Goal: Go to known website: Go to known website

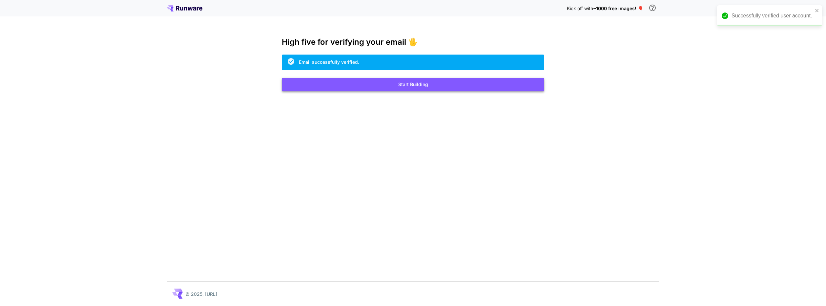
click at [359, 79] on button "Start Building" at bounding box center [413, 84] width 263 height 13
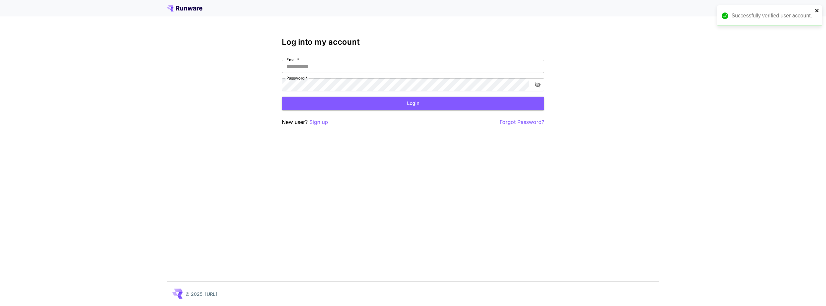
click at [817, 10] on icon "close" at bounding box center [817, 10] width 5 height 5
click at [206, 12] on div at bounding box center [413, 8] width 826 height 16
click at [202, 11] on icon at bounding box center [184, 8] width 35 height 7
